Goal: Navigation & Orientation: Understand site structure

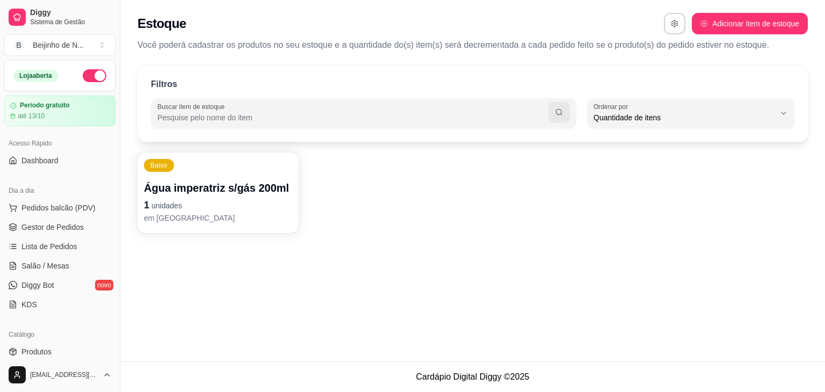
select select "QUANTITY_ORDER"
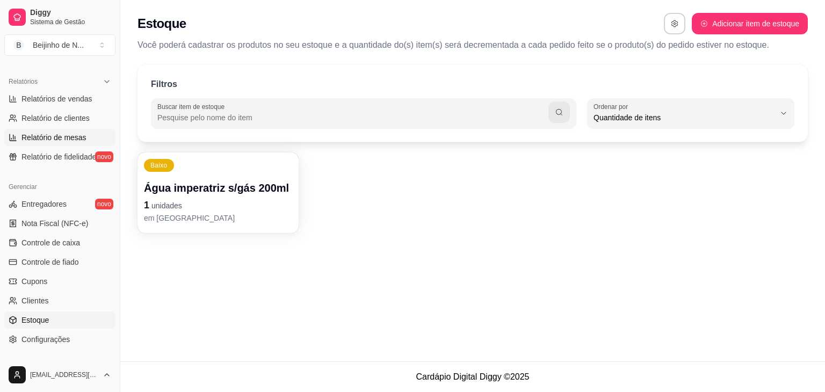
scroll to position [316, 0]
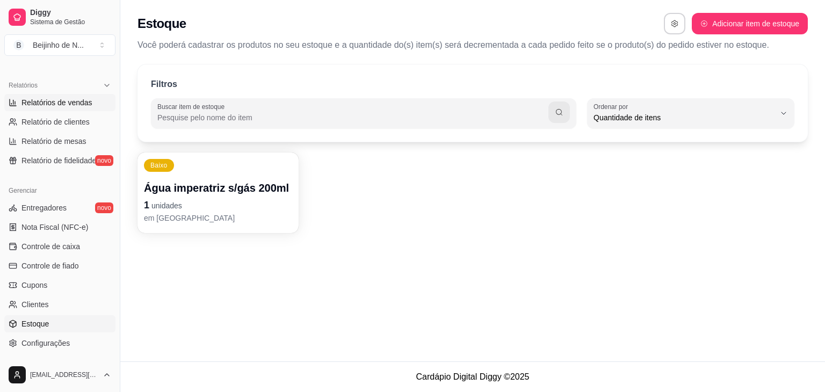
click at [71, 101] on span "Relatórios de vendas" at bounding box center [56, 102] width 71 height 11
select select "ALL"
select select "0"
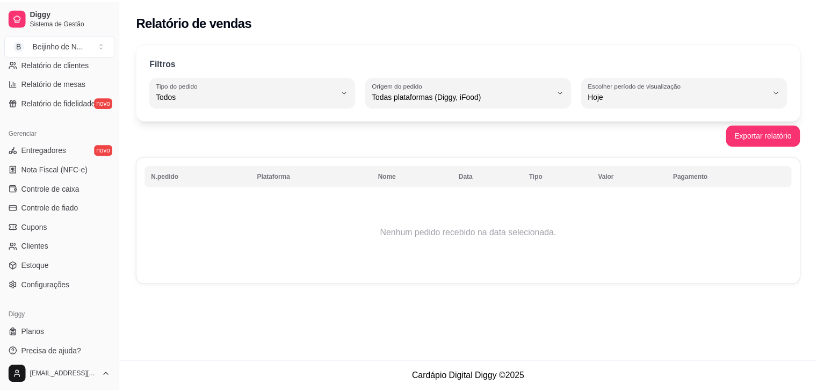
scroll to position [380, 0]
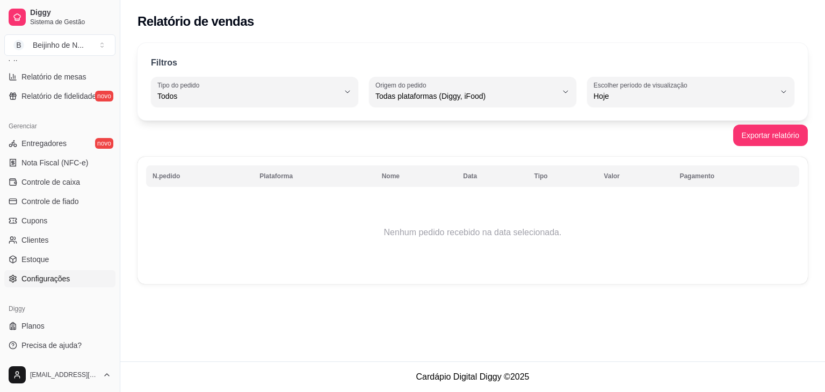
click at [49, 275] on span "Configurações" at bounding box center [45, 278] width 48 height 11
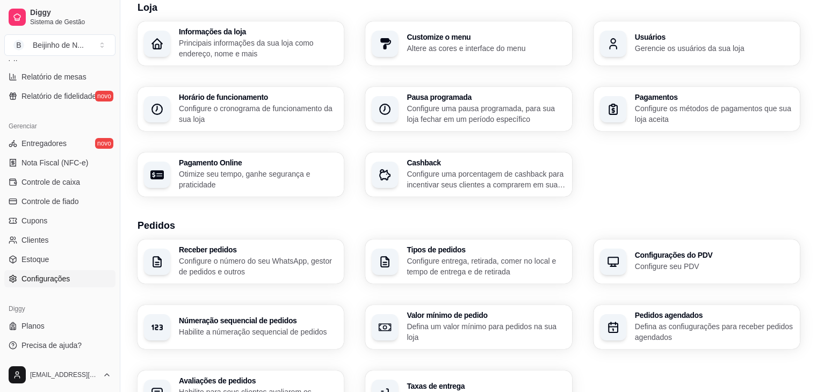
scroll to position [53, 0]
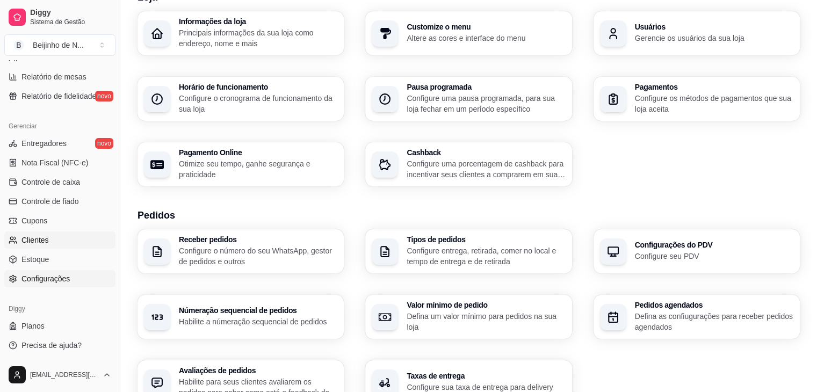
click at [37, 238] on span "Clientes" at bounding box center [34, 240] width 27 height 11
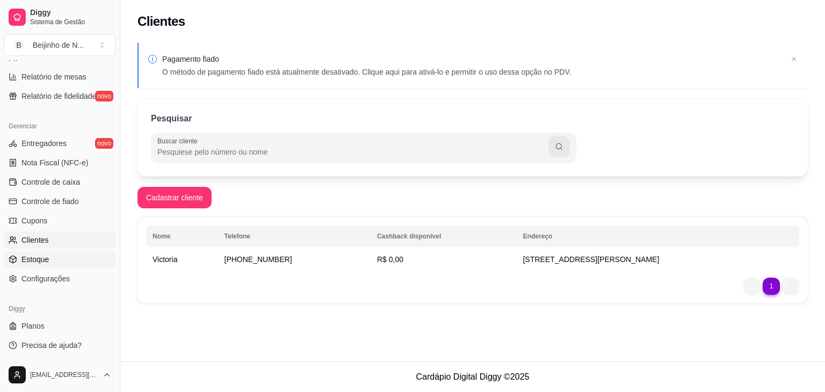
click at [55, 266] on link "Estoque" at bounding box center [59, 259] width 111 height 17
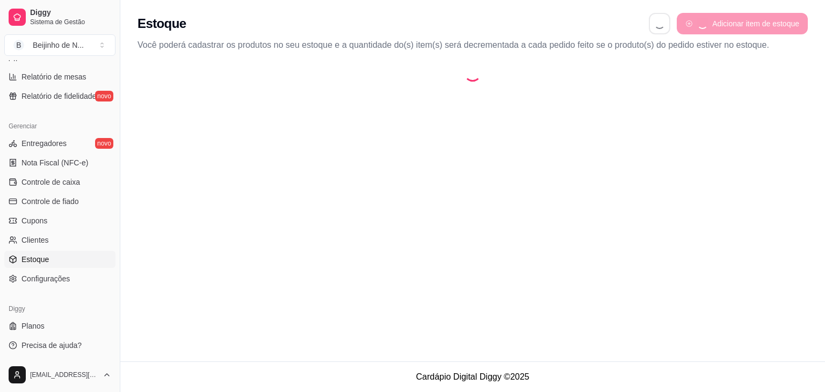
select select "QUANTITY_ORDER"
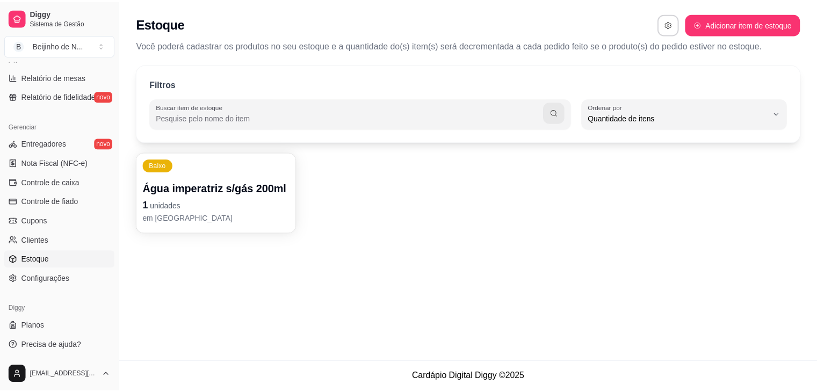
scroll to position [10, 0]
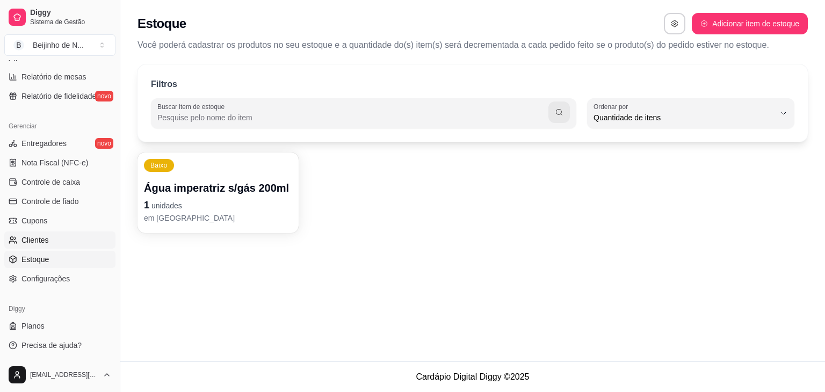
click at [42, 239] on span "Clientes" at bounding box center [34, 240] width 27 height 11
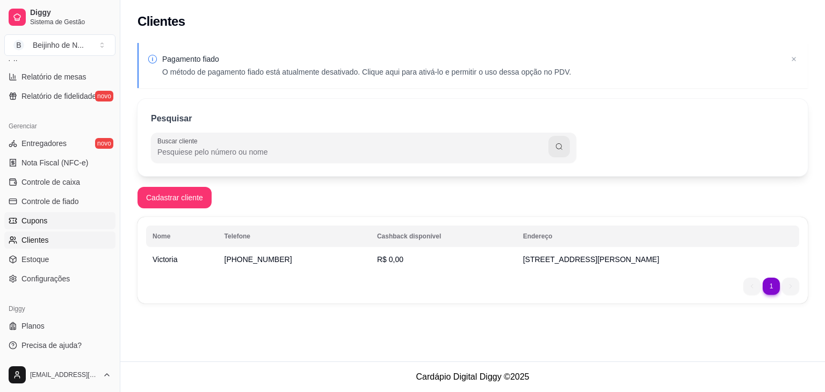
click at [34, 222] on span "Cupons" at bounding box center [34, 220] width 26 height 11
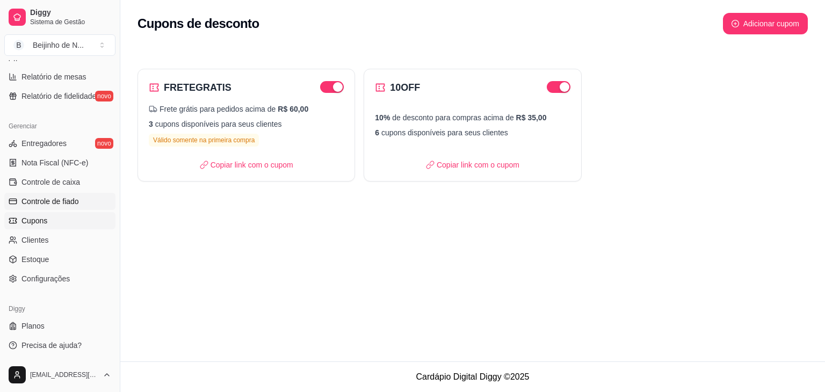
click at [63, 198] on span "Controle de fiado" at bounding box center [49, 201] width 57 height 11
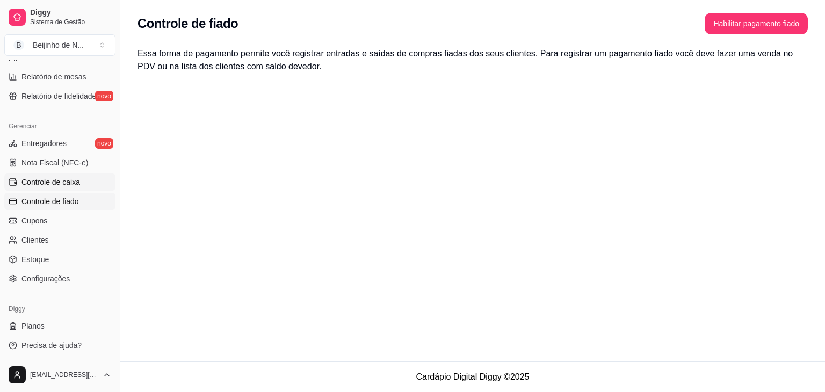
click at [69, 177] on span "Controle de caixa" at bounding box center [50, 182] width 59 height 11
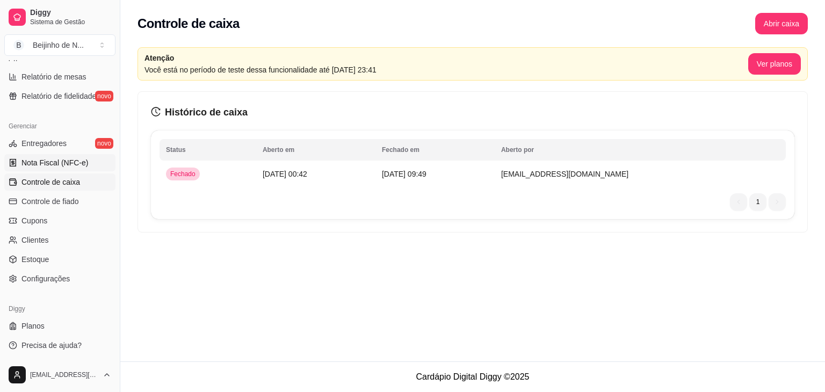
click at [70, 154] on link "Nota Fiscal (NFC-e)" at bounding box center [59, 162] width 111 height 17
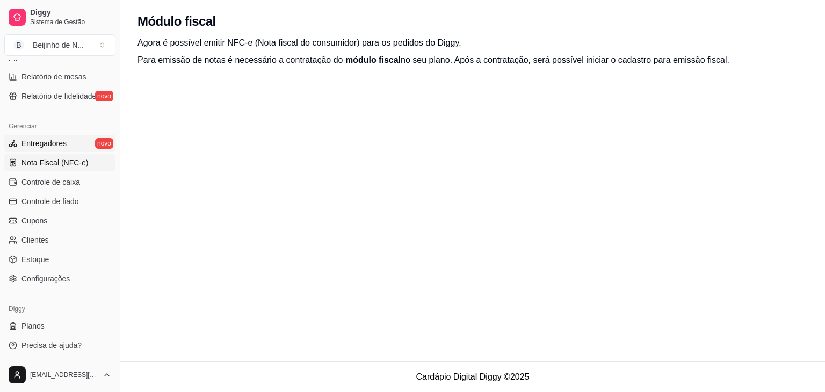
click at [72, 142] on link "Entregadores novo" at bounding box center [59, 143] width 111 height 17
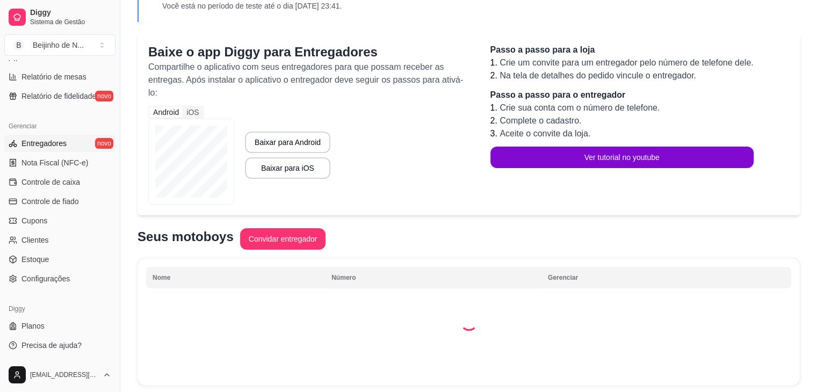
scroll to position [67, 0]
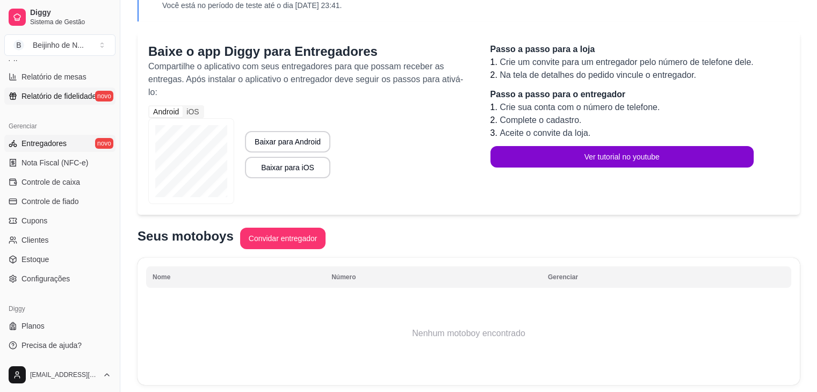
click at [81, 98] on span "Relatório de fidelidade" at bounding box center [58, 96] width 75 height 11
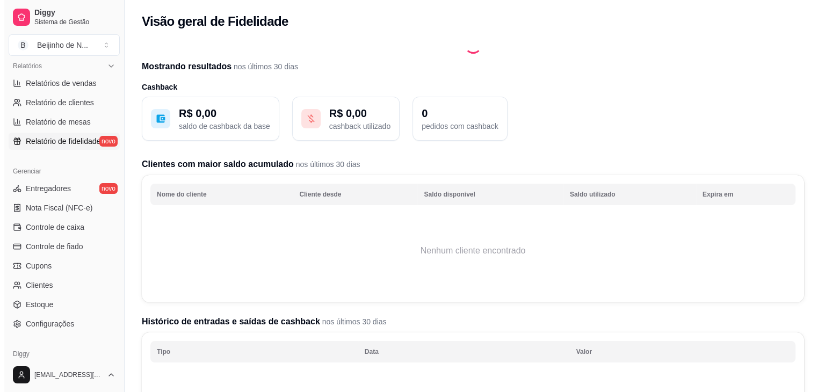
scroll to position [327, 0]
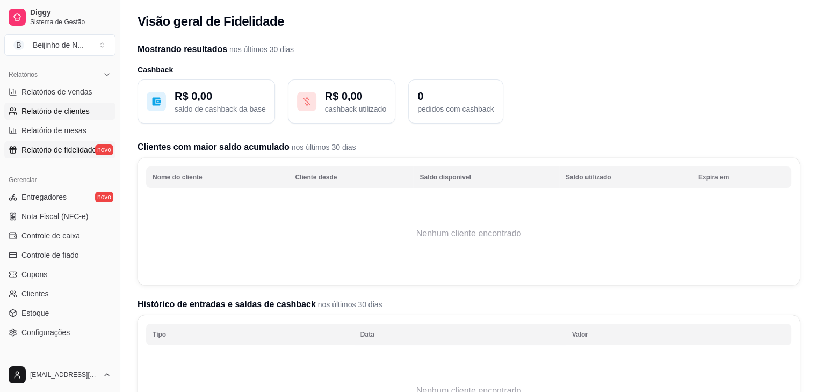
click at [80, 103] on link "Relatório de clientes" at bounding box center [59, 111] width 111 height 17
select select "30"
select select "HIGHEST_TOTAL_SPENT_WITH_ORDERS"
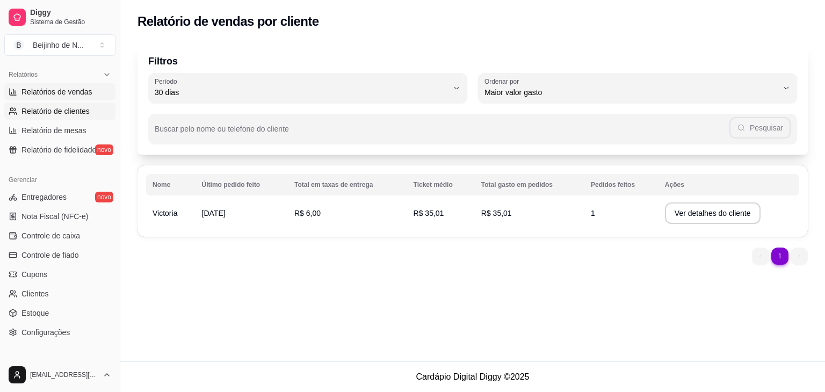
click at [81, 88] on span "Relatórios de vendas" at bounding box center [56, 91] width 71 height 11
select select "ALL"
select select "0"
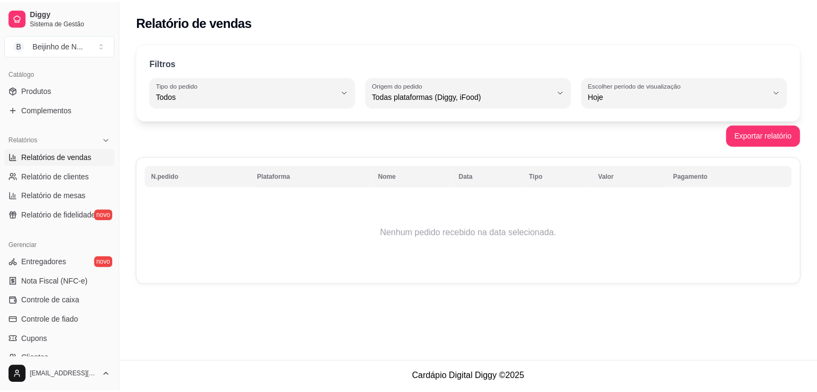
scroll to position [256, 0]
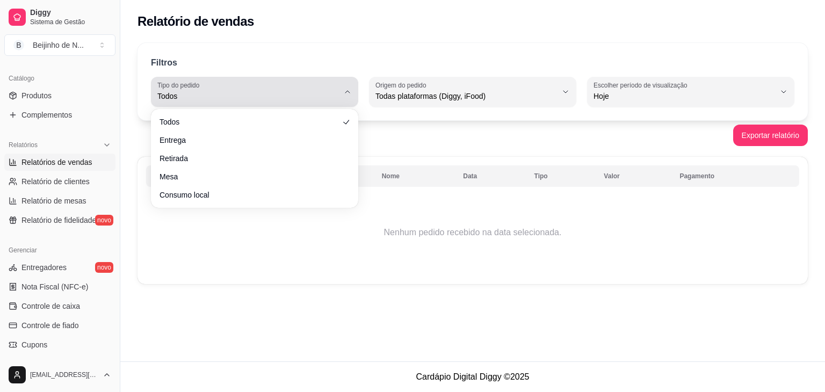
click at [201, 98] on span "Todos" at bounding box center [248, 96] width 182 height 11
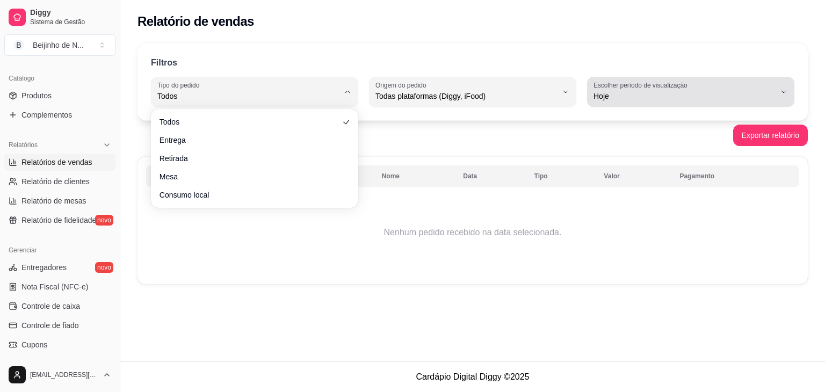
click at [640, 81] on label "Escolher período de visualização" at bounding box center [641, 85] width 97 height 9
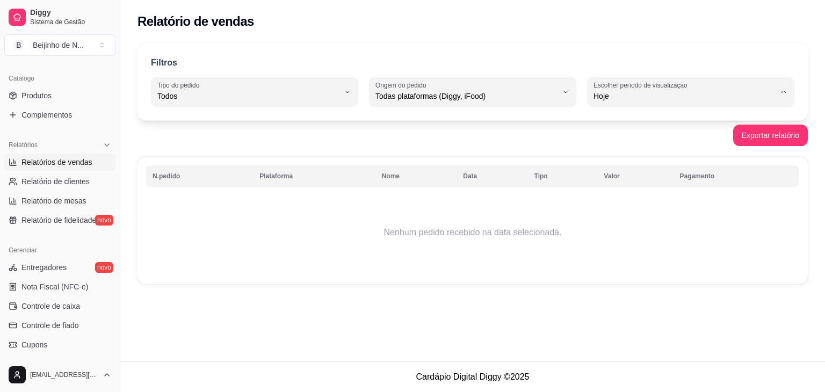
click at [622, 162] on span "7 dias" at bounding box center [685, 156] width 172 height 10
type input "7"
select select "7"
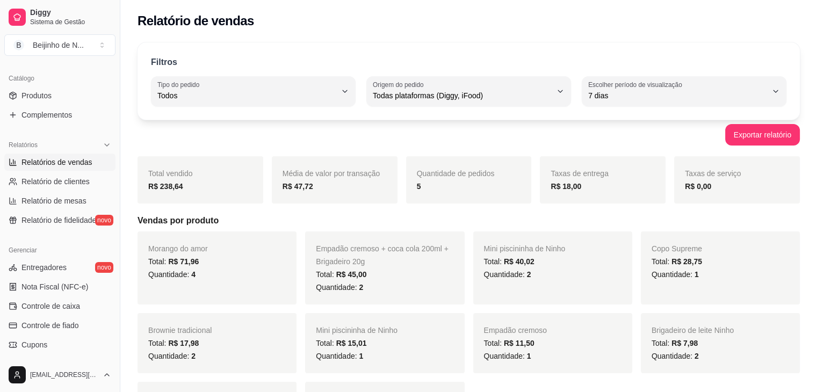
scroll to position [0, 0]
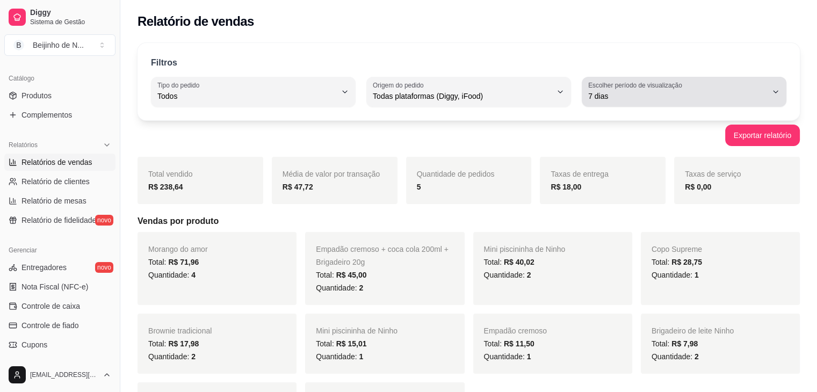
click at [623, 101] on div "7 dias" at bounding box center [677, 91] width 179 height 21
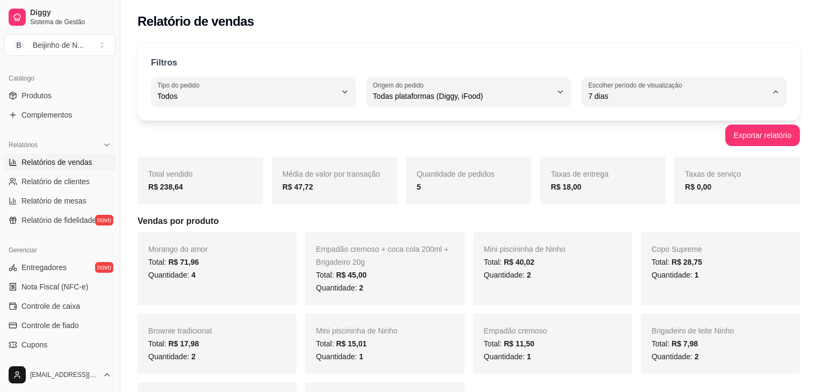
click at [614, 177] on span "15 dias" at bounding box center [679, 174] width 170 height 10
type input "15"
select select "15"
click at [39, 96] on span "Produtos" at bounding box center [36, 95] width 30 height 11
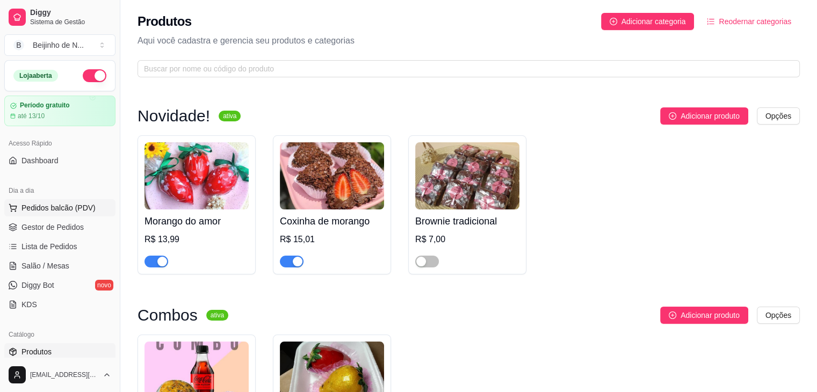
click at [58, 207] on span "Pedidos balcão (PDV)" at bounding box center [58, 207] width 74 height 11
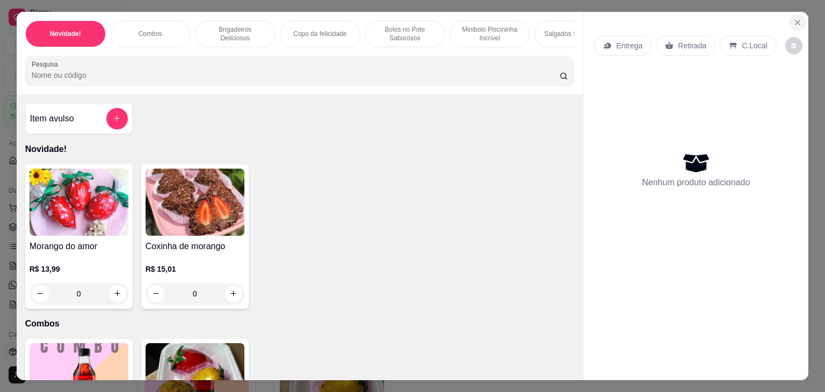
click at [793, 18] on icon "Close" at bounding box center [797, 22] width 9 height 9
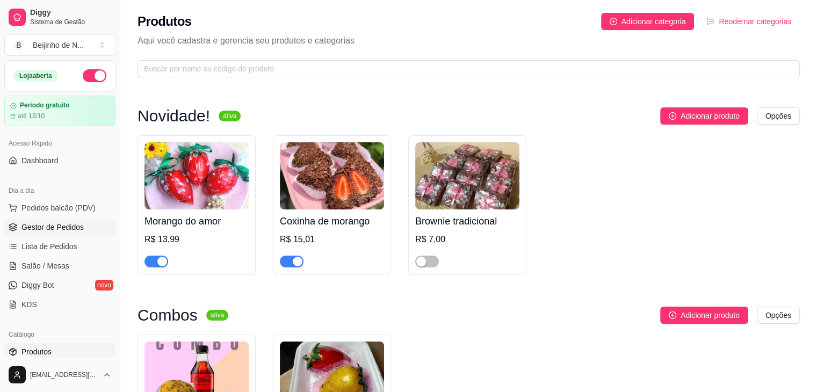
click at [61, 227] on span "Gestor de Pedidos" at bounding box center [52, 227] width 62 height 11
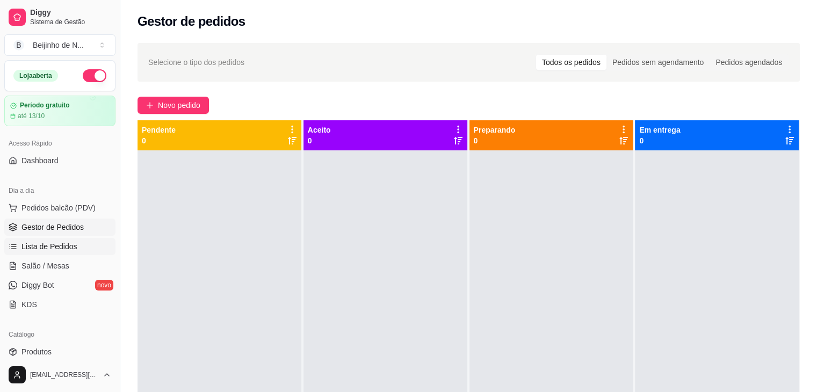
click at [45, 247] on span "Lista de Pedidos" at bounding box center [49, 246] width 56 height 11
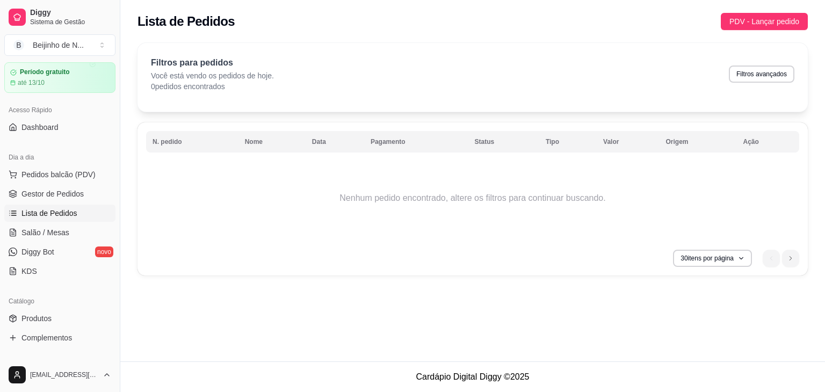
scroll to position [35, 0]
click at [52, 264] on link "KDS" at bounding box center [59, 269] width 111 height 17
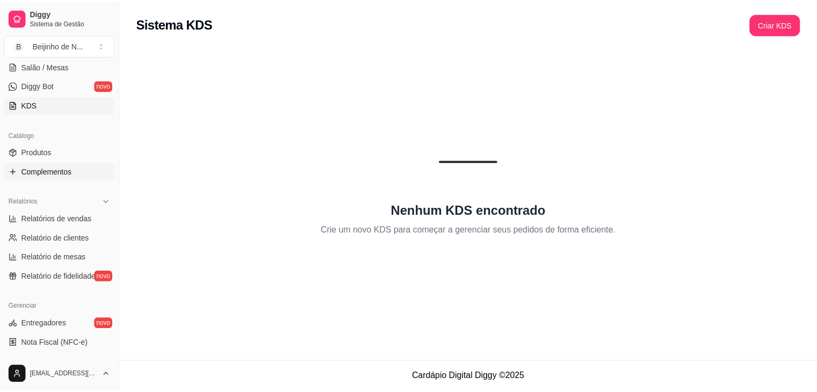
scroll to position [200, 0]
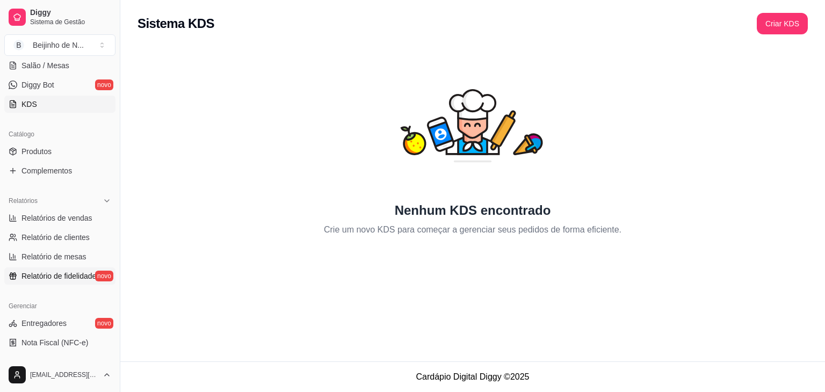
click at [67, 271] on span "Relatório de fidelidade" at bounding box center [58, 276] width 75 height 11
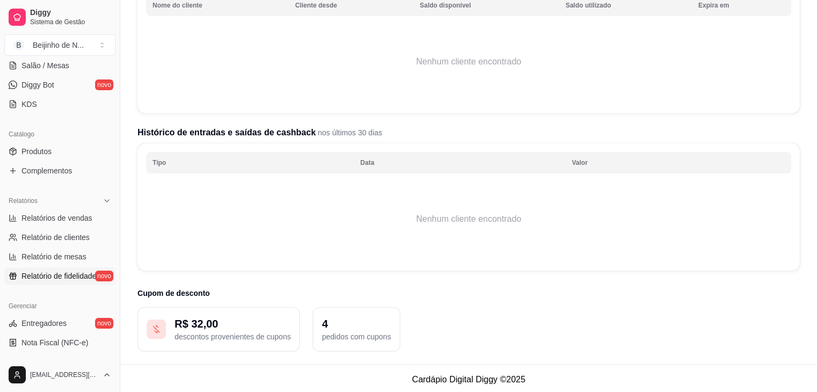
scroll to position [172, 0]
click at [73, 331] on link "Entregadores novo" at bounding box center [59, 323] width 111 height 17
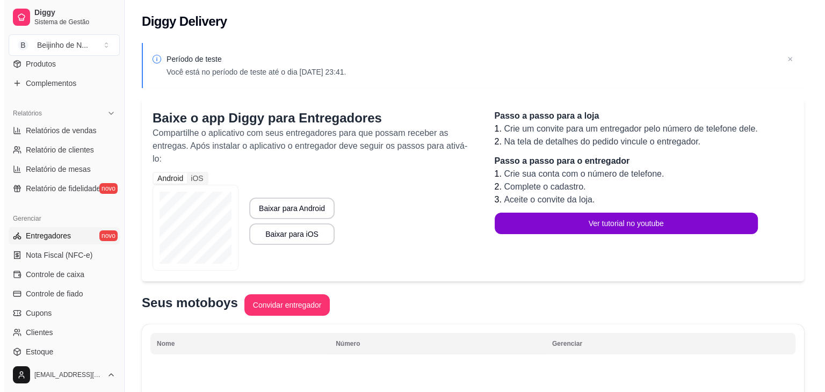
scroll to position [294, 0]
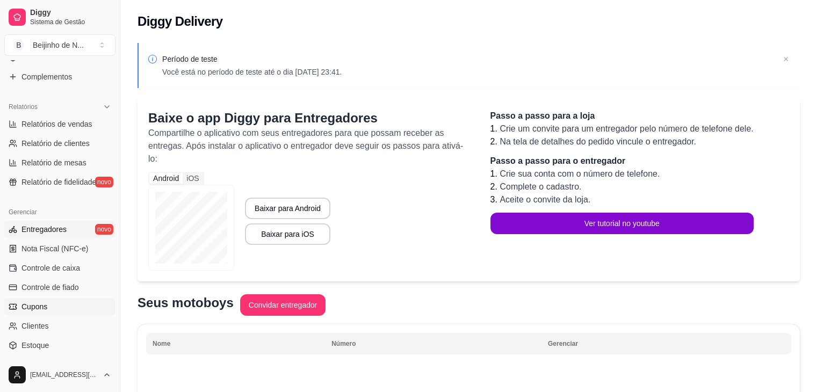
click at [54, 311] on link "Cupons" at bounding box center [59, 306] width 111 height 17
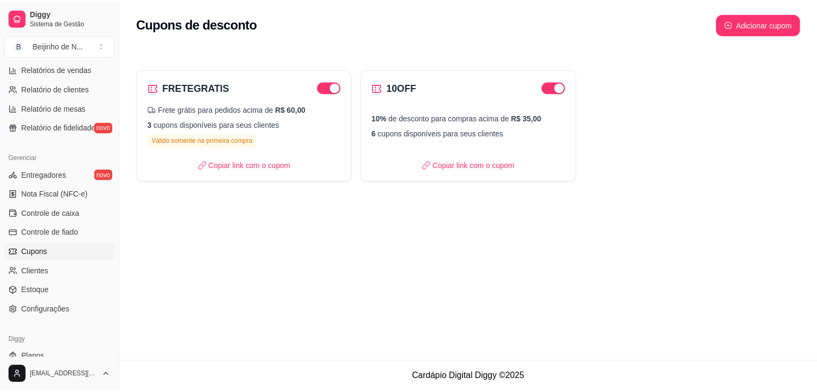
scroll to position [350, 0]
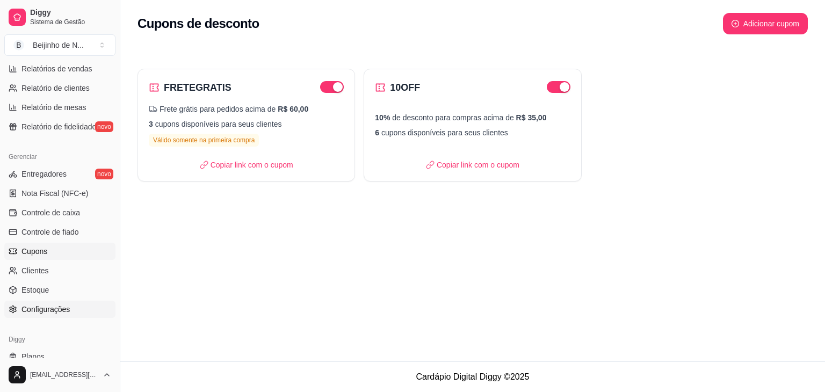
click at [51, 304] on span "Configurações" at bounding box center [45, 309] width 48 height 11
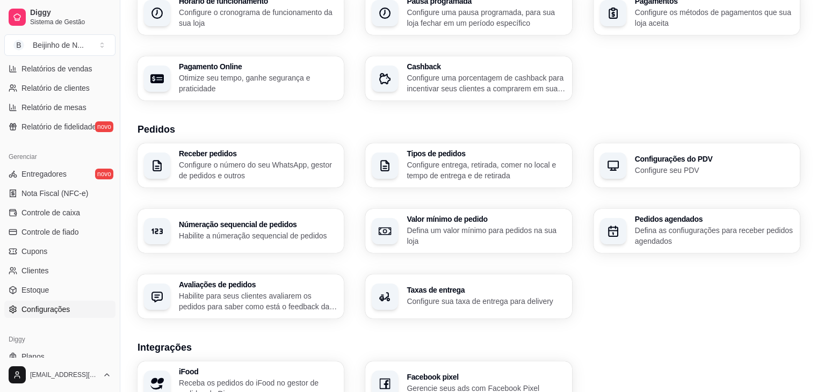
scroll to position [140, 0]
click at [332, 288] on div "Avaliações de pedidos Habilite para seus clientes avaliarem os pedidos para sab…" at bounding box center [257, 296] width 154 height 30
click at [281, 178] on p "Configure o número do seu WhatsApp, gestor de pedidos e outros" at bounding box center [258, 169] width 158 height 21
click at [450, 159] on p "Configure entrega, retirada, comer no local e tempo de entrega e de retirada" at bounding box center [486, 169] width 154 height 21
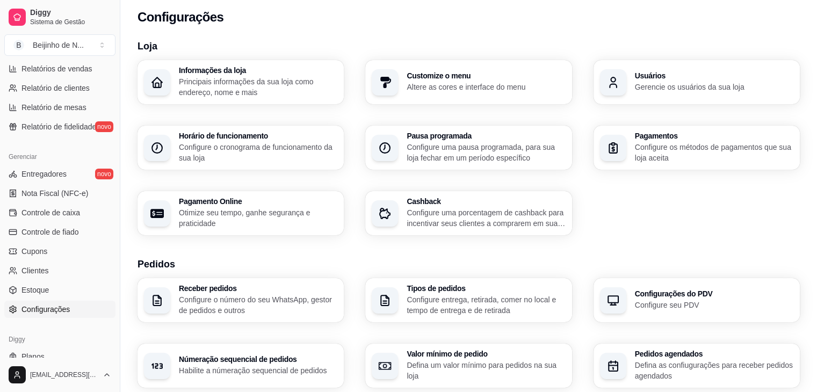
scroll to position [0, 0]
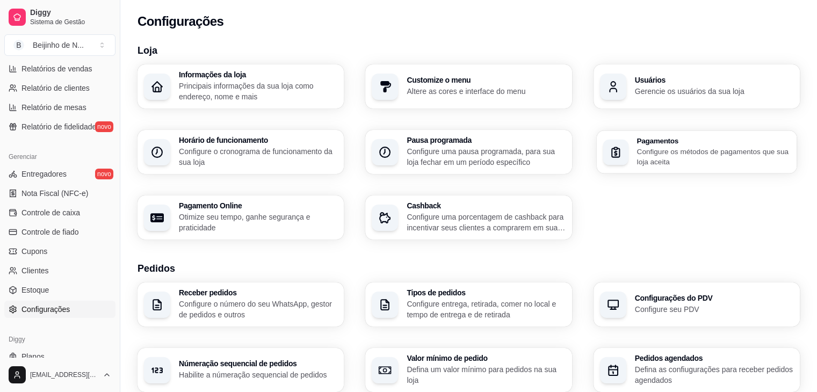
click at [634, 154] on div "Pagamentos Configure os métodos de pagamentos que sua loja aceita" at bounding box center [696, 151] width 200 height 43
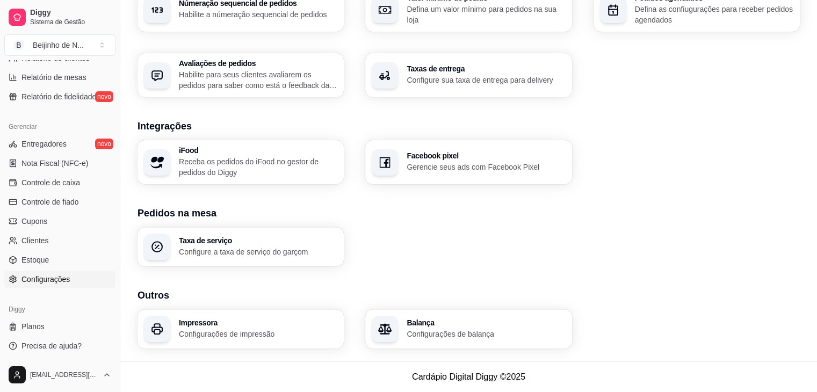
scroll to position [380, 0]
